Goal: Find specific page/section: Find specific page/section

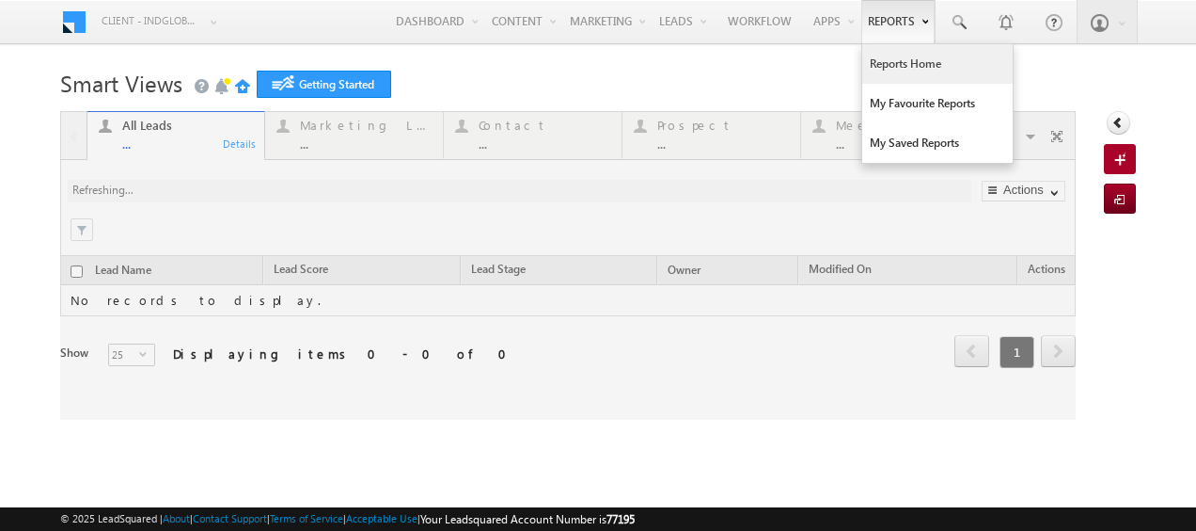
click at [883, 64] on link "Reports Home" at bounding box center [938, 64] width 151 height 40
